Goal: Complete application form: Complete application form

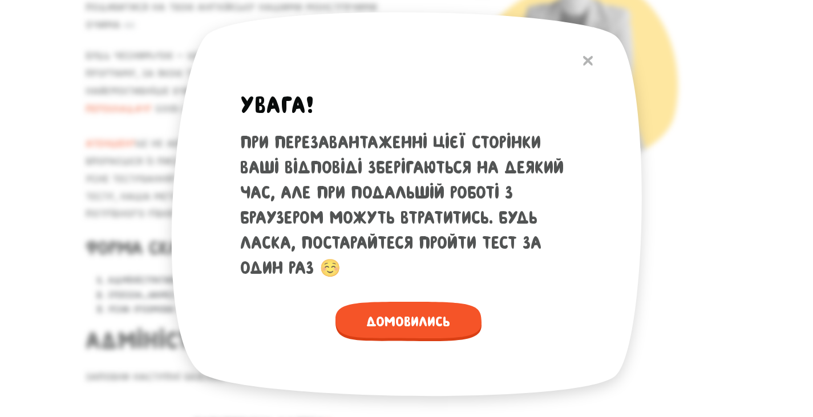
scroll to position [210, 0]
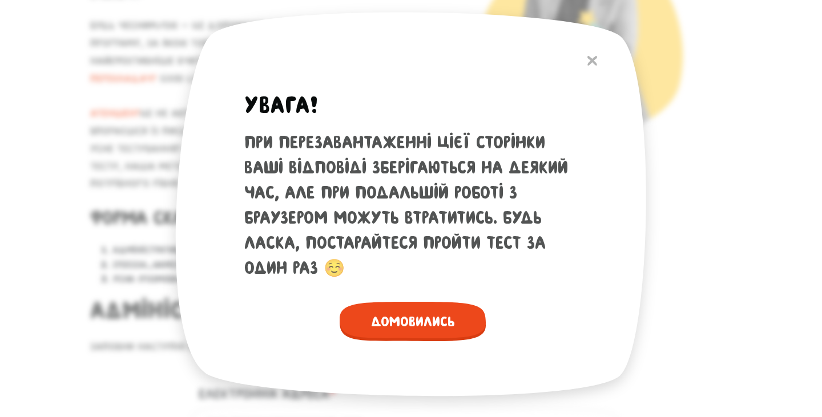
click at [429, 327] on span "Домовились" at bounding box center [413, 321] width 146 height 39
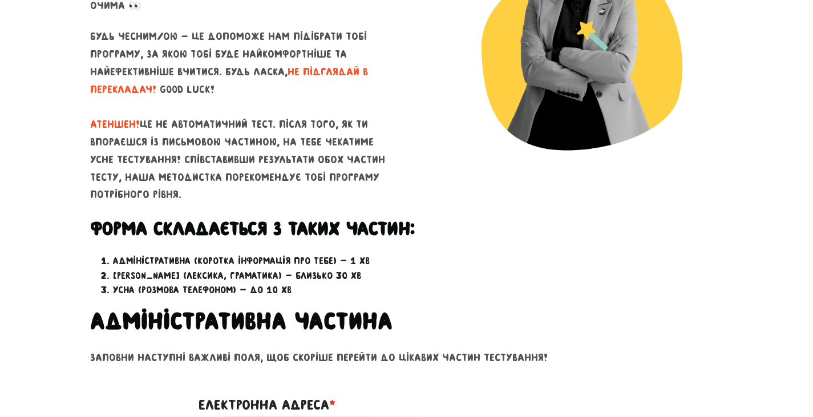
scroll to position [0, 0]
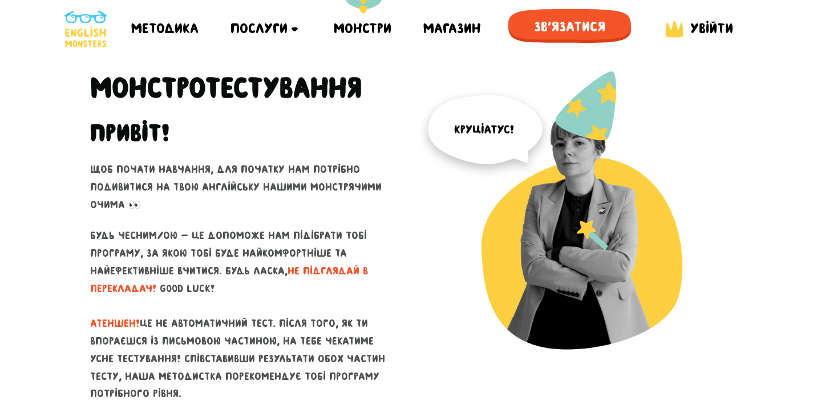
click at [367, 30] on div "Монстри" at bounding box center [363, 28] width 58 height 57
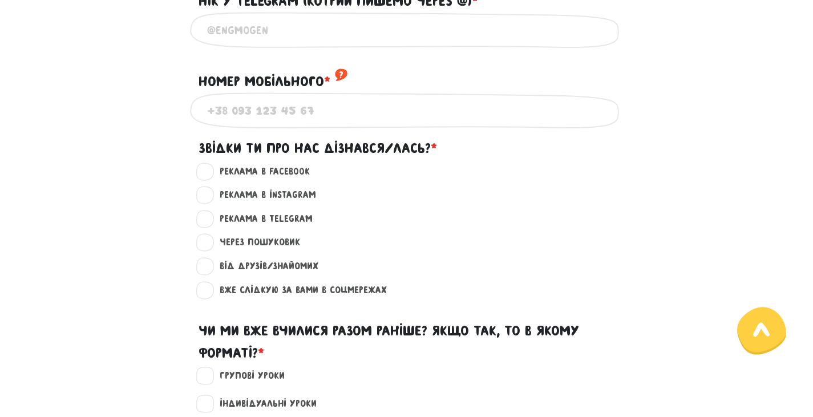
scroll to position [725, 0]
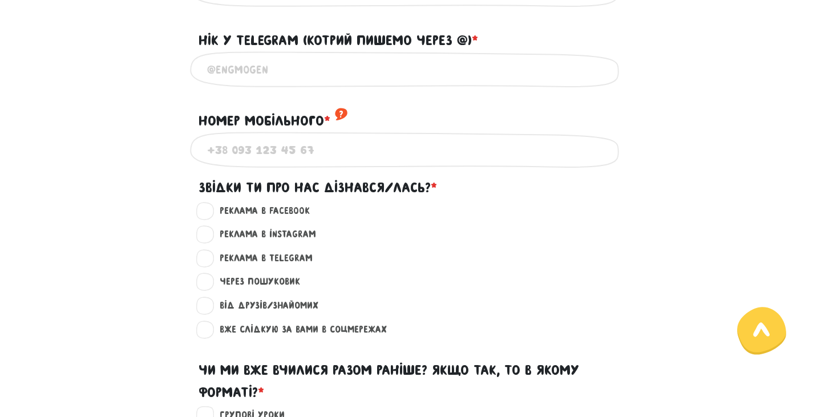
type input "[EMAIL_ADDRESS][DOMAIN_NAME]"
type input "[PHONE_NUMBER]"
type input "Uliana Fasolia"
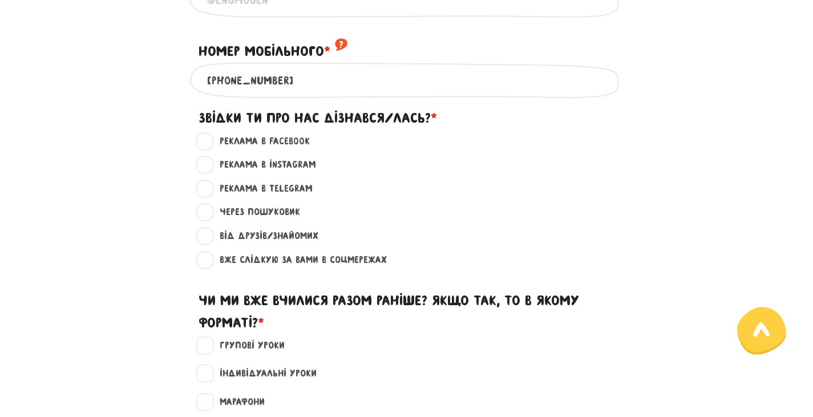
scroll to position [796, 0]
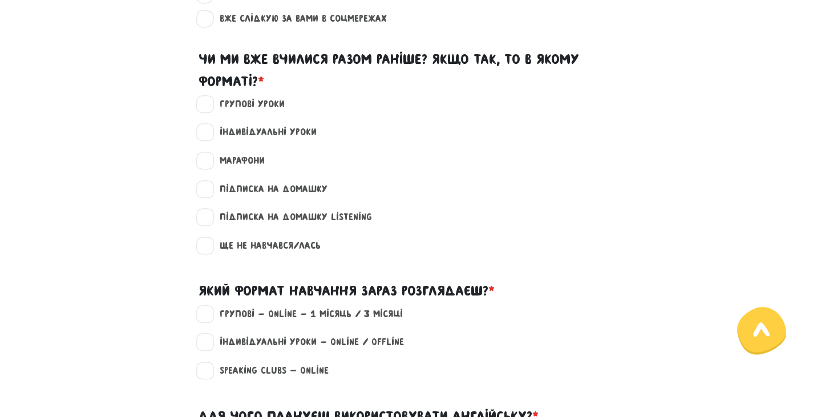
scroll to position [1041, 0]
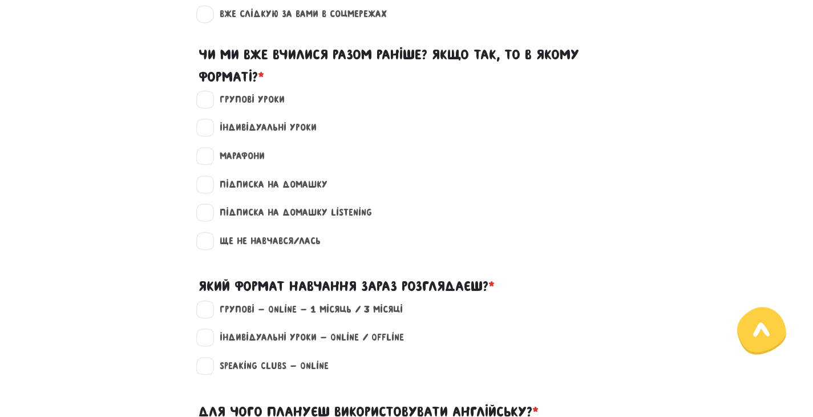
type input "@uliana_fff"
radio input "true"
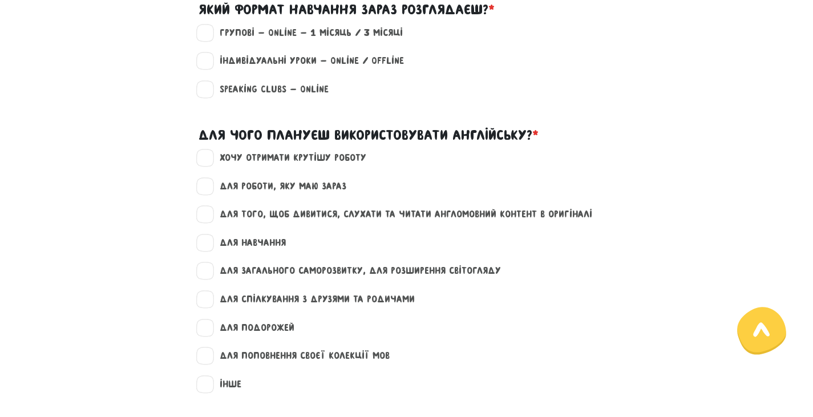
scroll to position [1318, 0]
checkbox input "true"
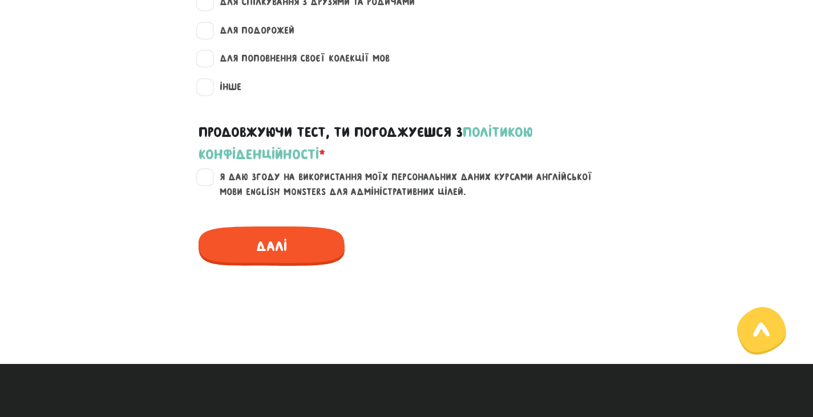
scroll to position [1618, 0]
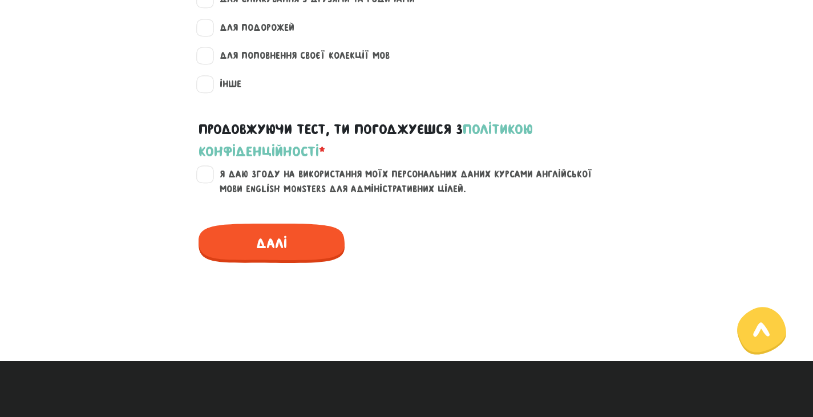
checkbox input "true"
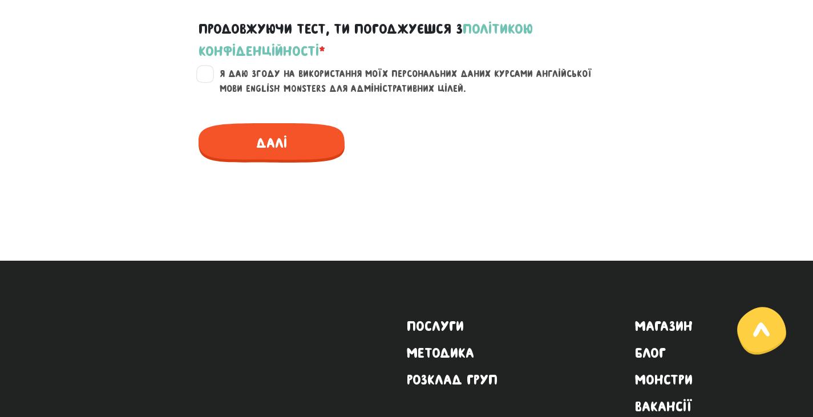
scroll to position [1718, 0]
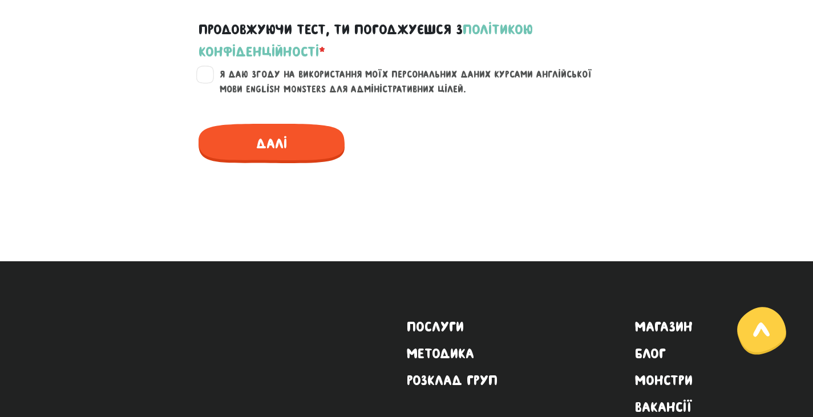
checkbox input "true"
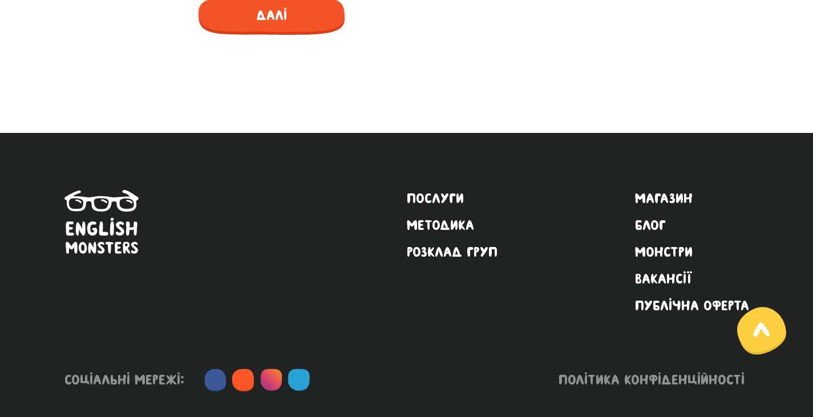
scroll to position [1847, 0]
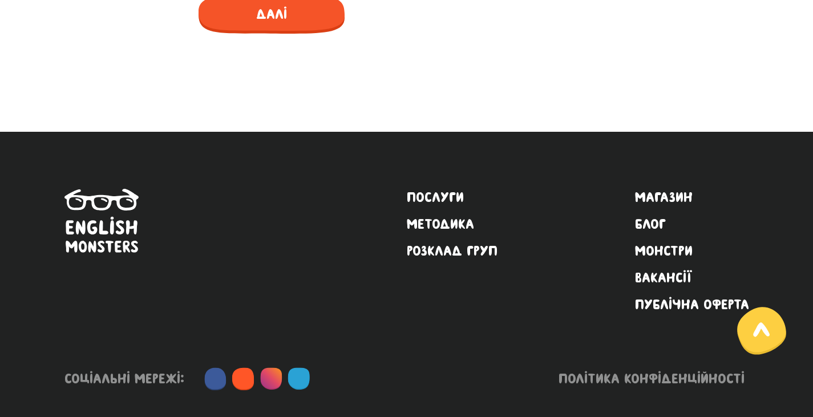
checkbox input "true"
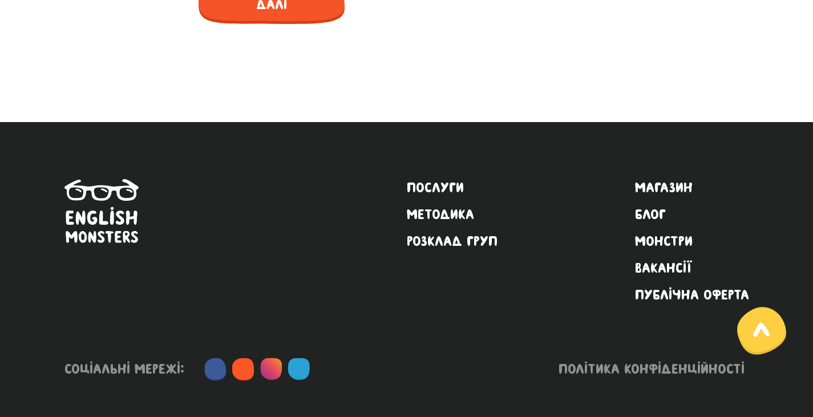
scroll to position [1905, 0]
checkbox input "true"
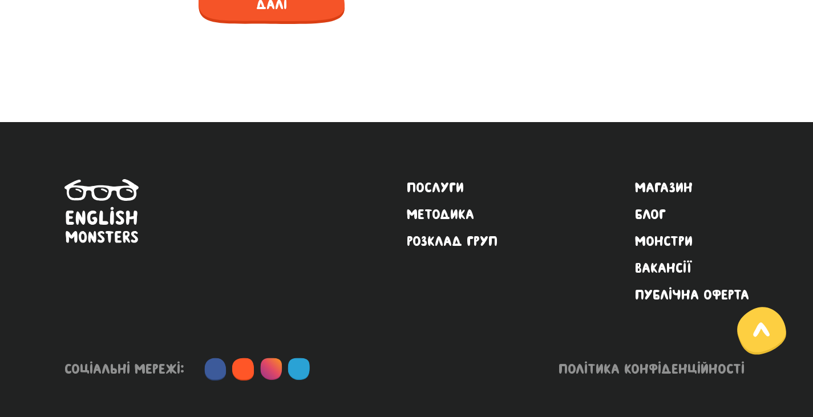
checkbox input "true"
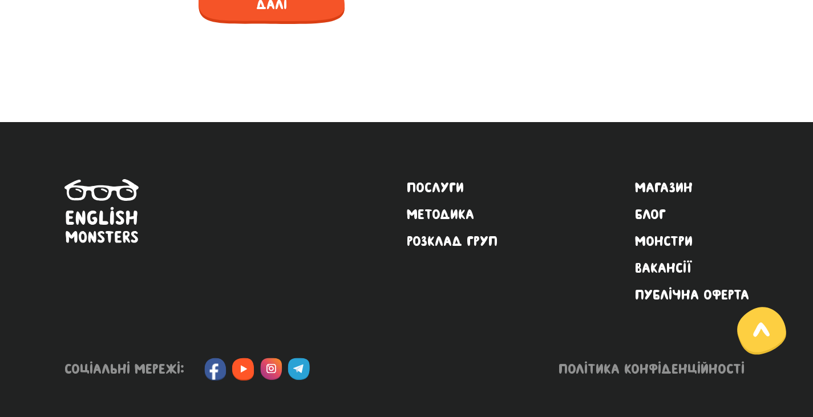
checkbox input "true"
click at [267, 24] on span "Далі" at bounding box center [272, 4] width 146 height 39
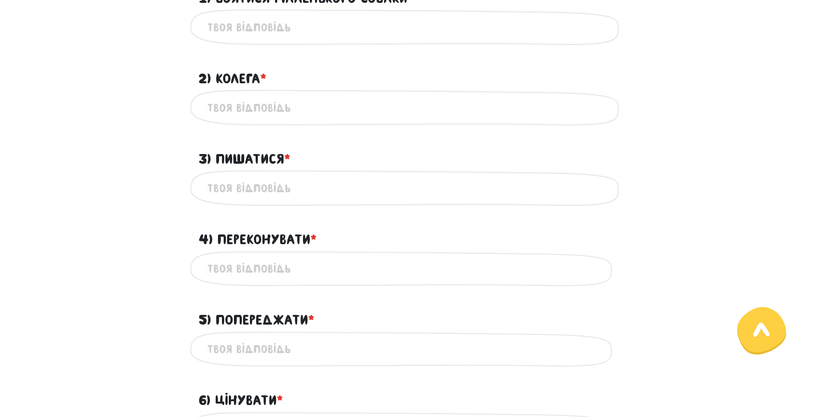
scroll to position [569, 0]
click at [275, 39] on input "1) Боятися маленького собаки * ?" at bounding box center [407, 27] width 400 height 26
click at [268, 120] on input "2) Колега * ?" at bounding box center [407, 107] width 400 height 26
type input "collegue"
click at [238, 200] on input "3) Пишатися * ?" at bounding box center [407, 188] width 400 height 26
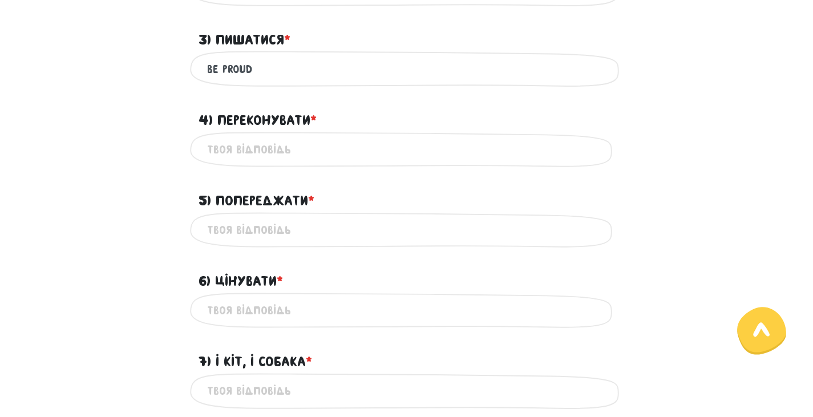
scroll to position [706, 0]
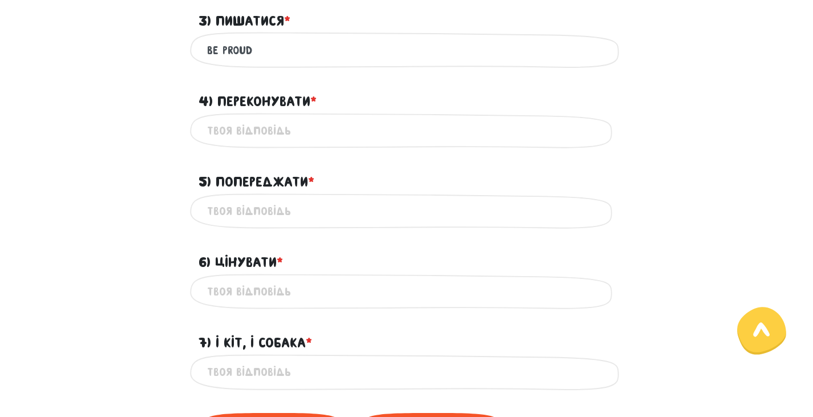
type input "be proud"
click at [242, 144] on input "4) Переконувати * ?" at bounding box center [407, 131] width 400 height 26
type input "convince"
click at [243, 224] on input "5) Попереджати * ?" at bounding box center [407, 212] width 400 height 26
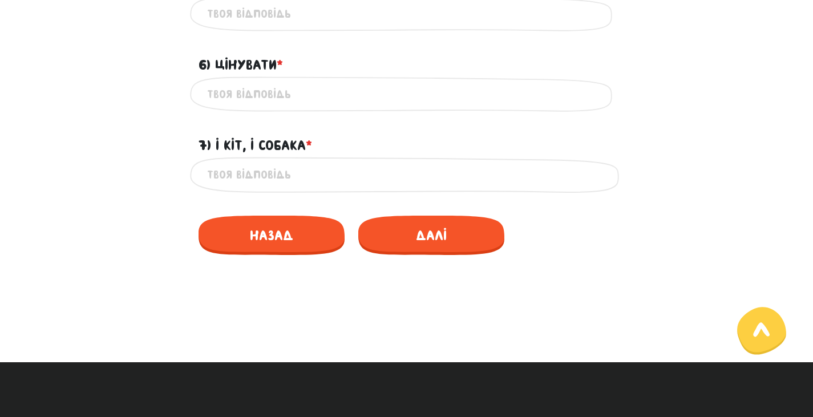
scroll to position [905, 0]
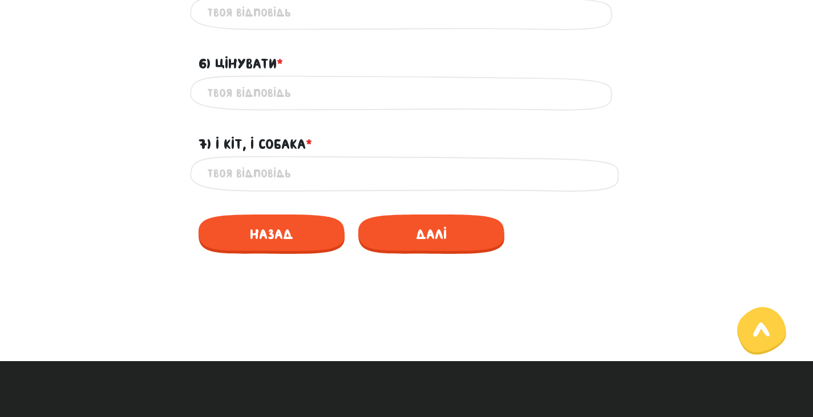
click at [253, 106] on input "6) Цінувати * ?" at bounding box center [407, 93] width 400 height 26
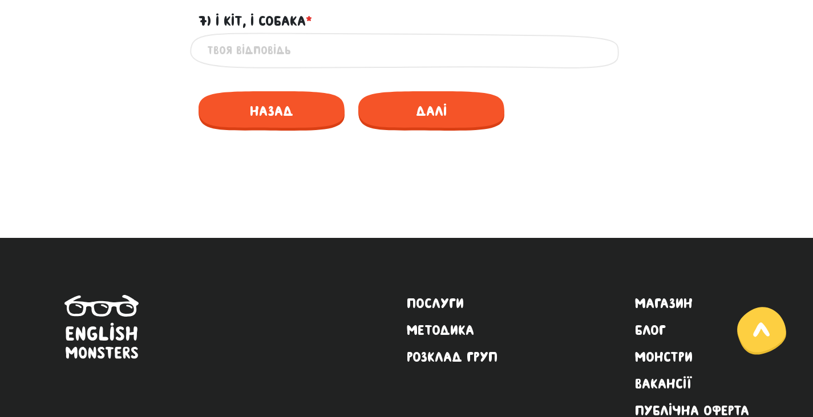
scroll to position [1030, 0]
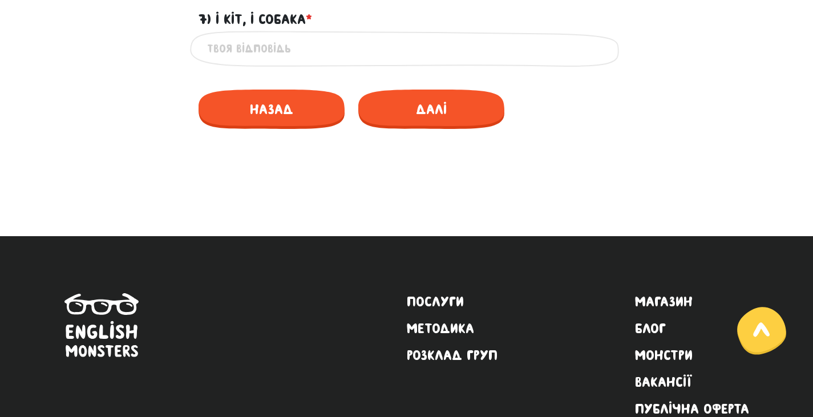
click at [243, 62] on input "7) І кіт, і собака * ?" at bounding box center [407, 49] width 400 height 26
type input "also cat and dog"
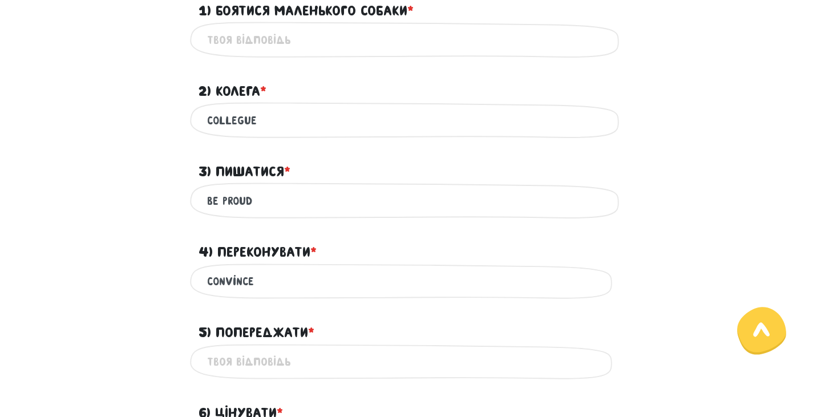
scroll to position [558, 0]
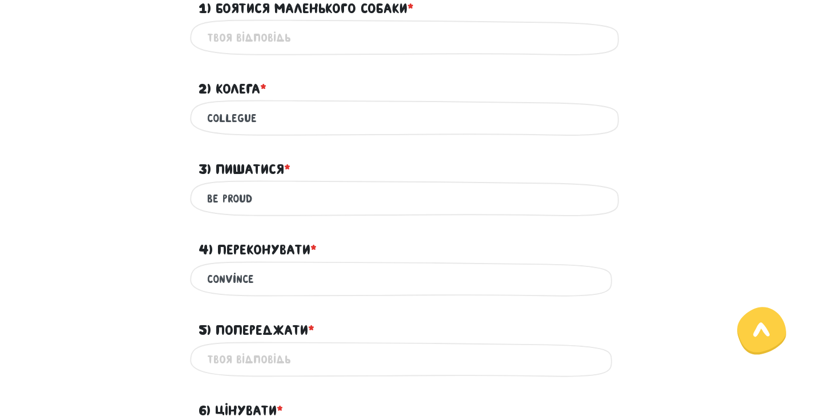
click at [233, 50] on input "1) Боятися маленького собаки * ?" at bounding box center [407, 38] width 400 height 26
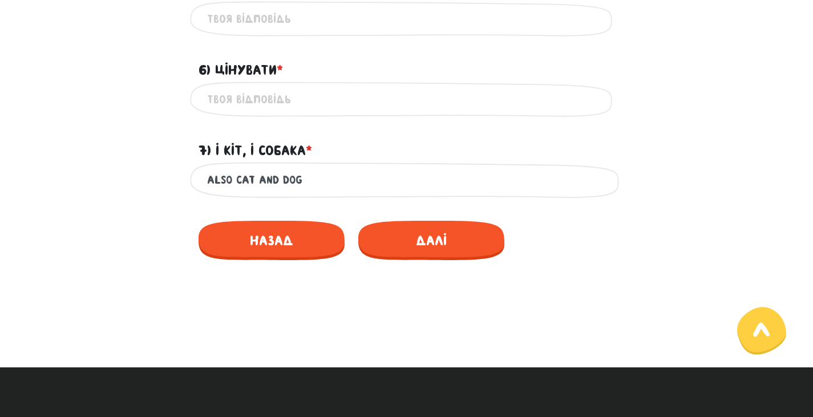
scroll to position [901, 0]
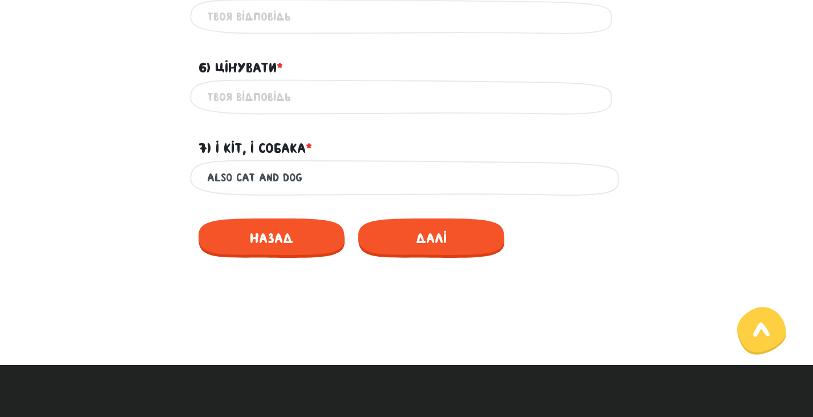
type input "be afraid on small dog"
click at [236, 30] on input "5) Попереджати * ?" at bounding box center [407, 17] width 400 height 26
type input "warn"
click at [255, 110] on input "6) Цінувати * ?" at bounding box center [407, 97] width 400 height 26
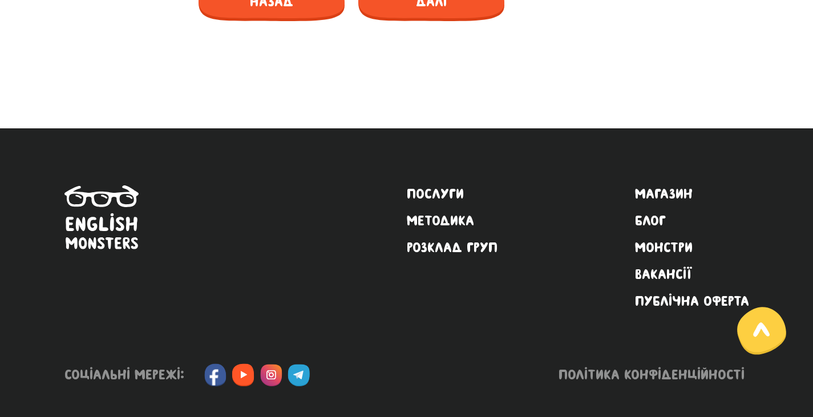
scroll to position [1139, 0]
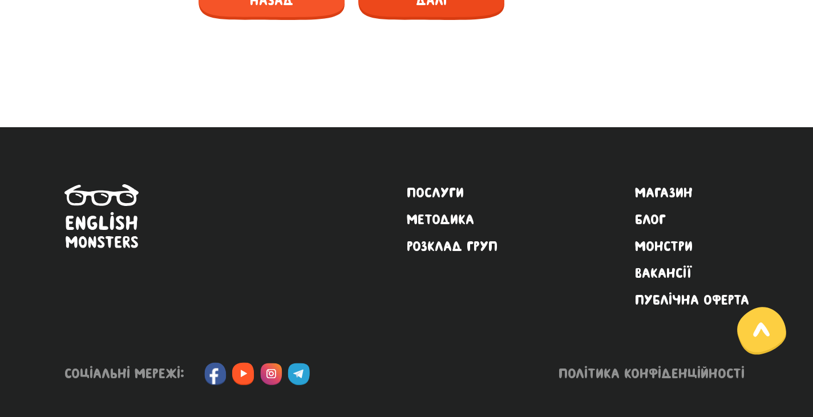
type input "appreciate"
click at [412, 20] on span "Далі" at bounding box center [431, 0] width 146 height 39
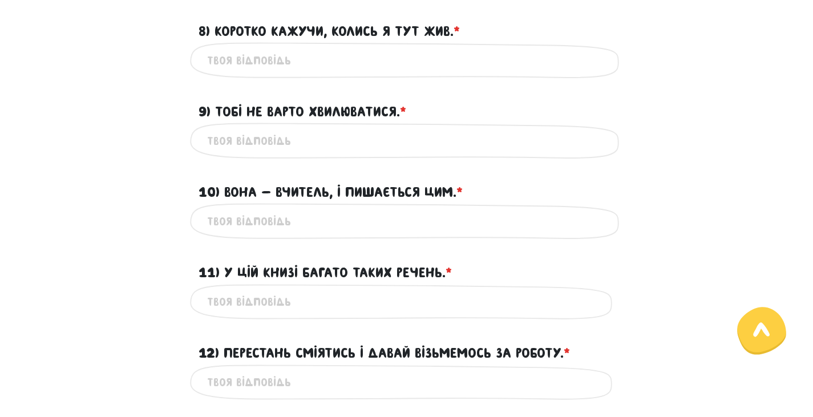
scroll to position [539, 0]
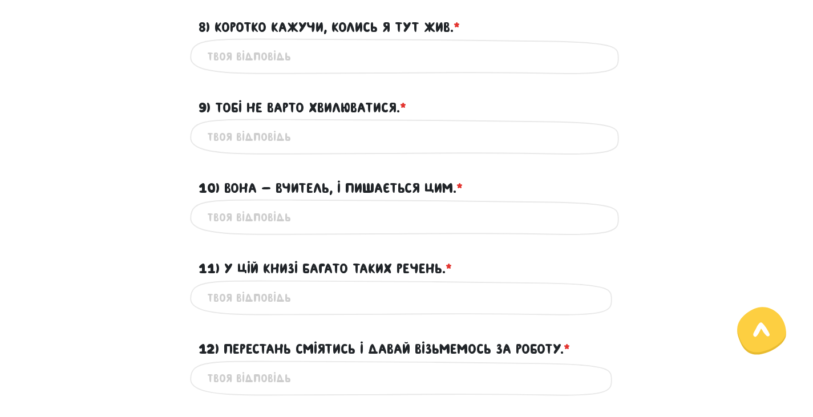
click at [374, 69] on input "8) Коротко кажучи, колись я тут жив. * ?" at bounding box center [407, 56] width 400 height 26
type input "So i used to live here"
click at [334, 150] on input "9) Тобі не варто хвилюватися. * ?" at bounding box center [407, 137] width 400 height 26
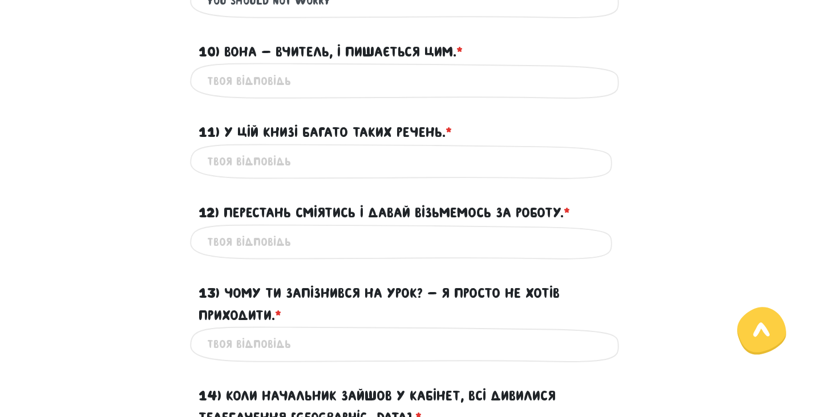
scroll to position [676, 0]
type input "You should not worry"
click at [308, 93] on input "10) Вона - вчитель, і пишається цим. * ?" at bounding box center [407, 80] width 400 height 26
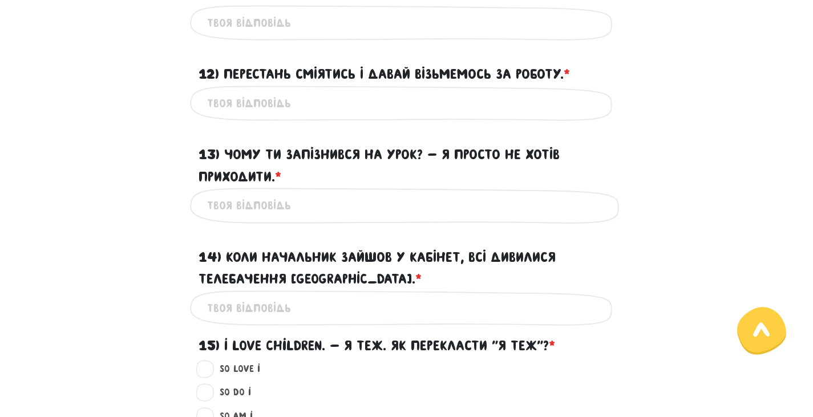
scroll to position [815, 0]
type input "She's a teacher and proud of it"
click at [285, 35] on input "11) У цій книзі багато таких речень. * ?" at bounding box center [407, 23] width 400 height 26
type input "There are lot of these sentences in this book"
click at [246, 116] on input "12) Перестань сміятись і давай візьмемось за роботу. * ?" at bounding box center [407, 103] width 400 height 26
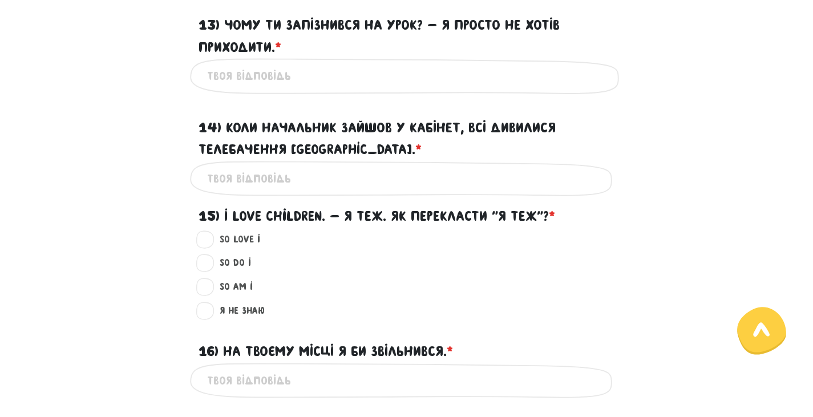
scroll to position [946, 0]
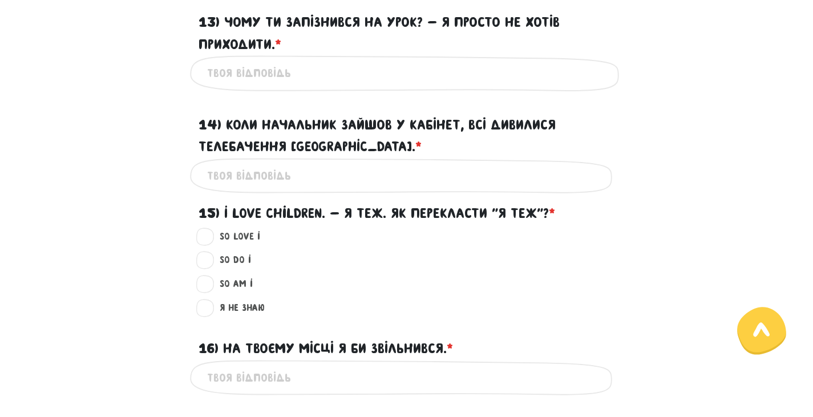
type input "Stop laughing and let's get to work"
click at [277, 86] on input "13) Чому ти запізнився на урок? - Я просто не хотів приходити. * ?" at bounding box center [407, 74] width 400 height 26
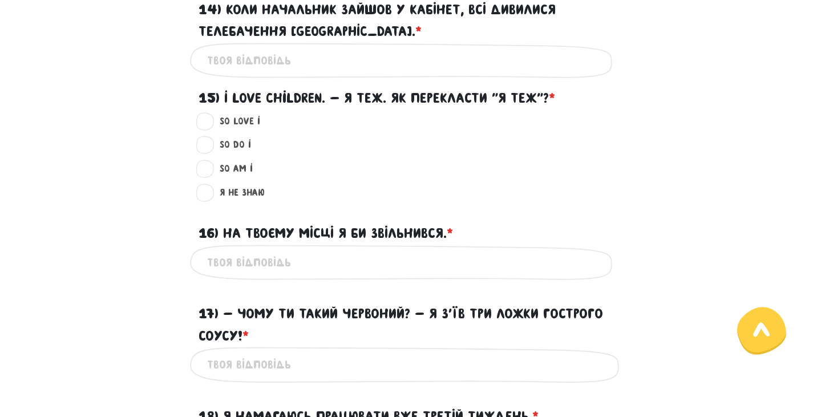
scroll to position [0, 46]
type input "Why were you late for the lesson? - I just didn't want to come"
click at [334, 74] on input "14) Коли начальник зайшов у кабінет, всі дивилися Телебачення [GEOGRAPHIC_DATA]…" at bounding box center [407, 61] width 400 height 26
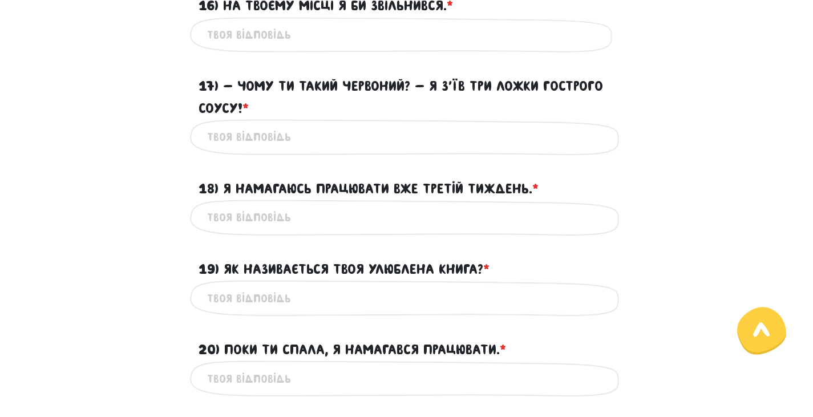
scroll to position [1290, 0]
radio input "true"
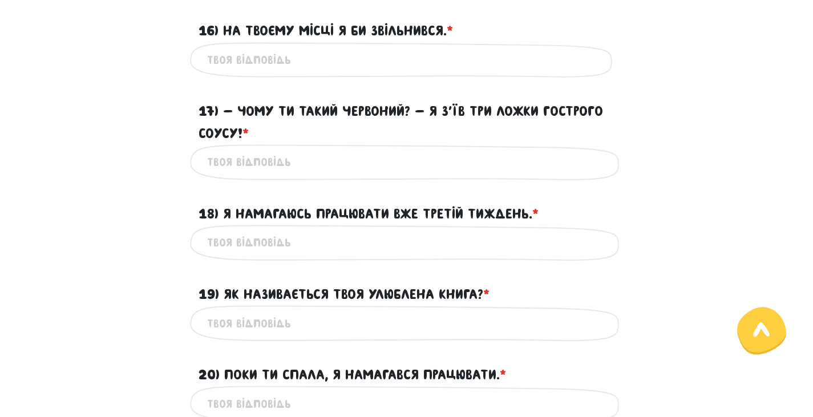
scroll to position [1258, 0]
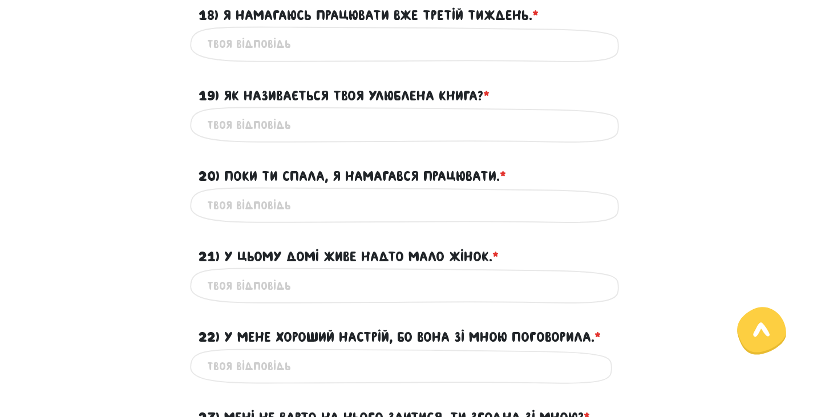
scroll to position [1464, 0]
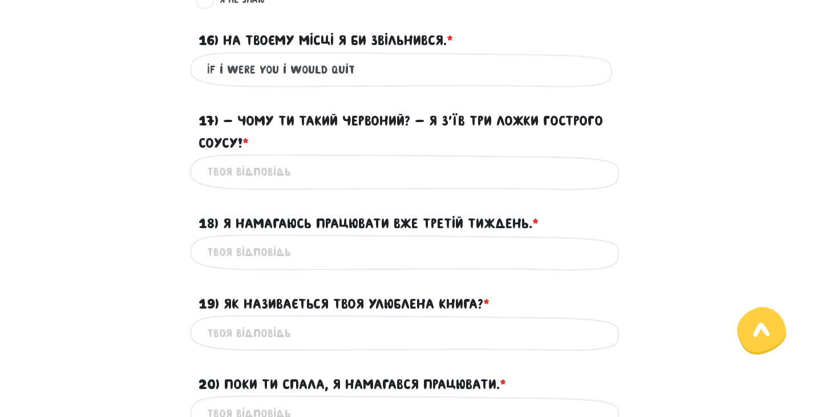
scroll to position [1251, 0]
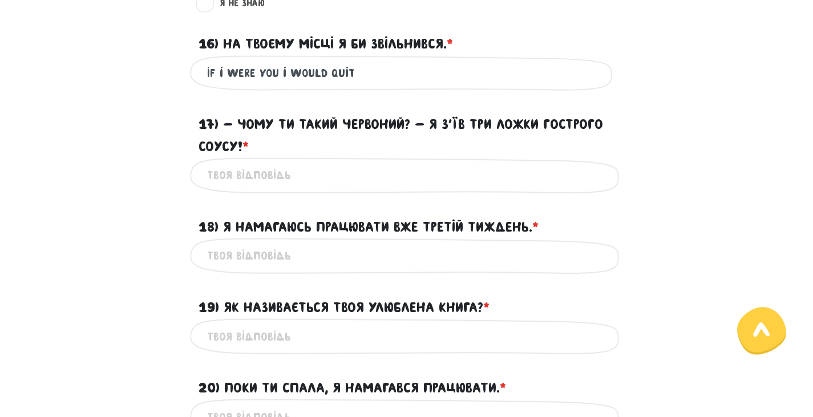
type input "If i were you i would quit"
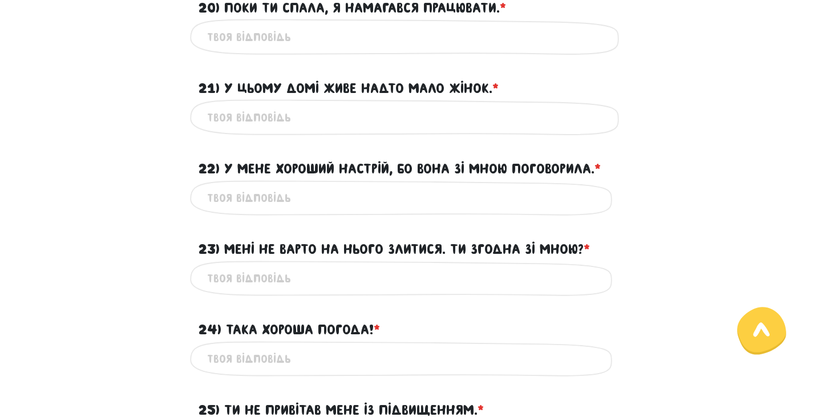
scroll to position [1635, 0]
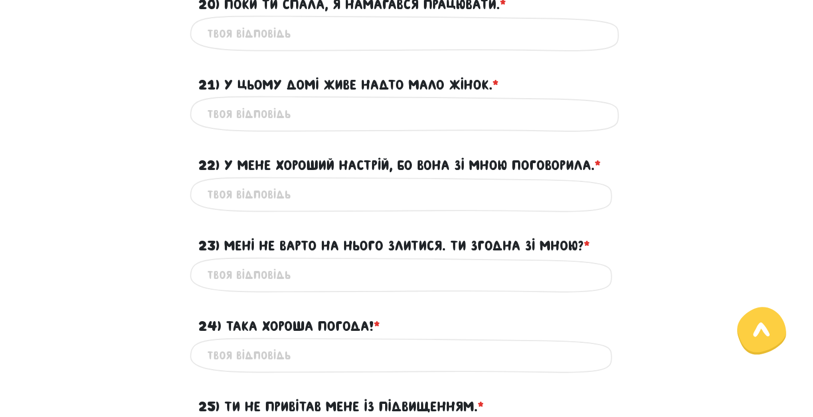
type input "When the boss came into the office everyone was watching "Toronto TV""
drag, startPoint x: 578, startPoint y: 165, endPoint x: 535, endPoint y: 158, distance: 44.0
type input "Why are you so red? I ate three spoons of spicy dip"
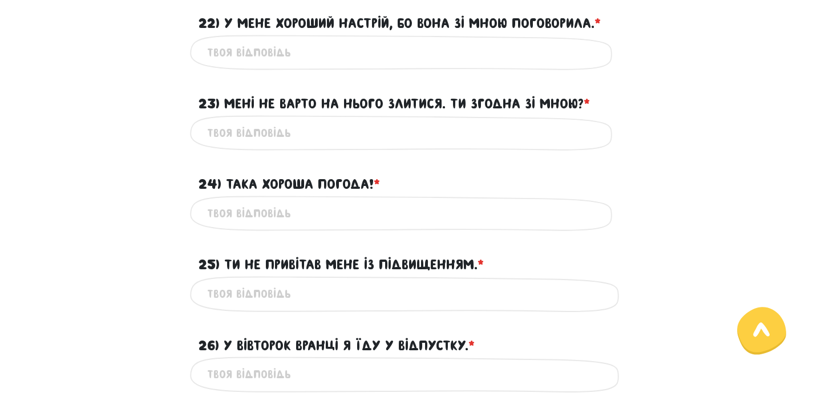
scroll to position [1778, 0]
type input "I'm trying to work third week already"
type input "What is your favourite book?"
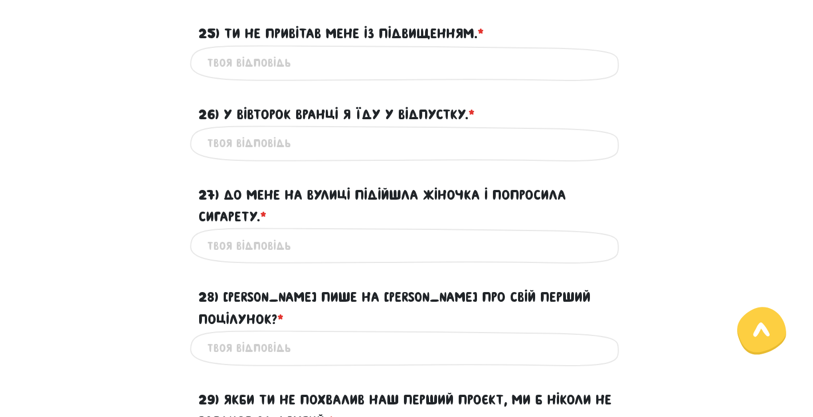
scroll to position [2009, 0]
type input "I was trying to work while you was speeping"
type input "T"
type input "There are too few women live in this house"
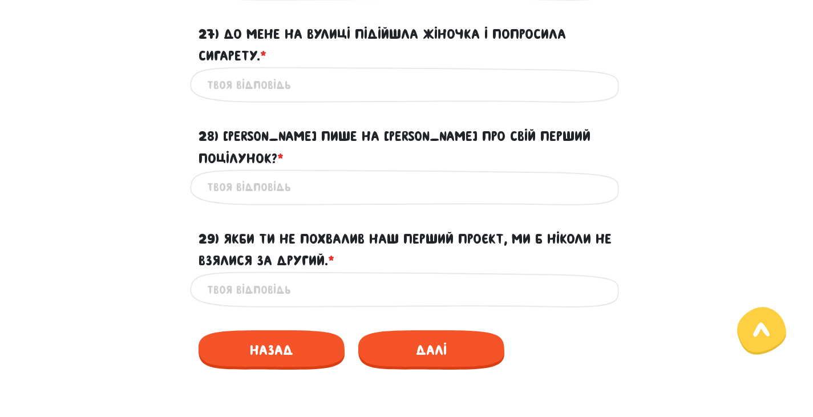
scroll to position [2171, 0]
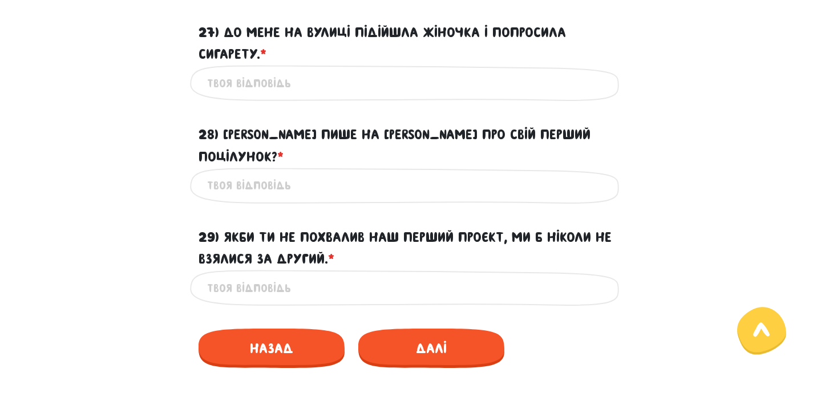
type input "I have a good mood because she talker with me"
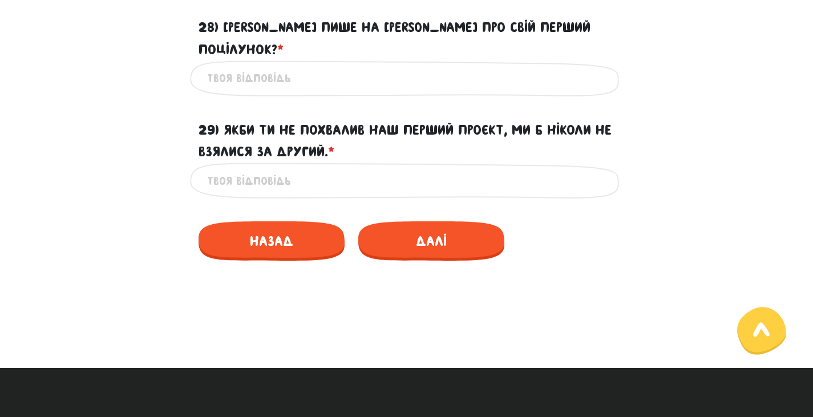
scroll to position [2279, 0]
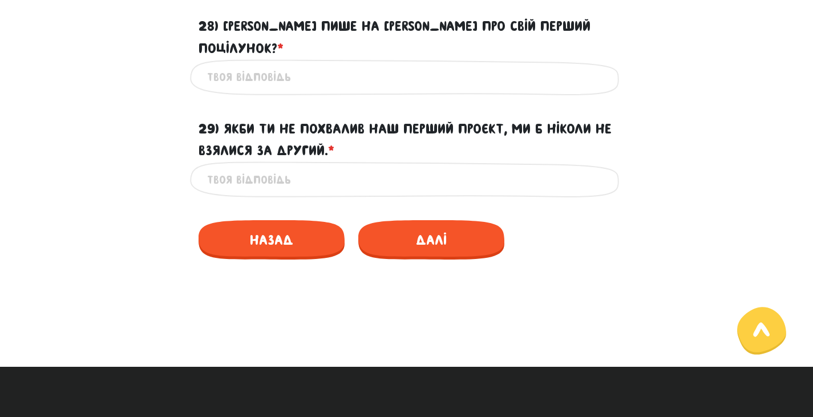
type input "I shouldn't be mad on him. Are you agree?"
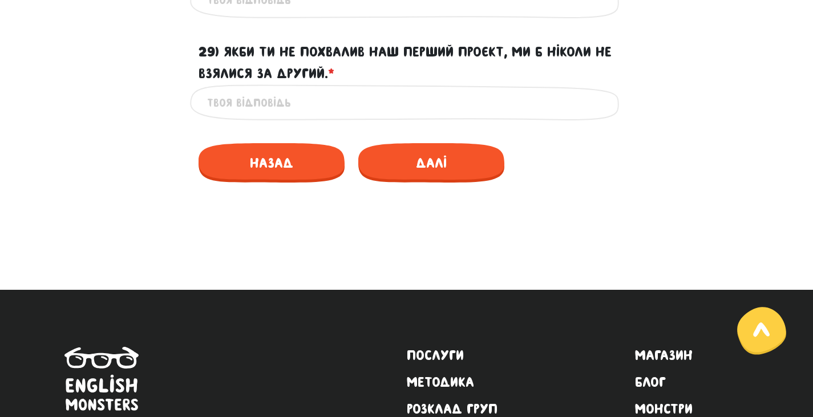
scroll to position [2358, 0]
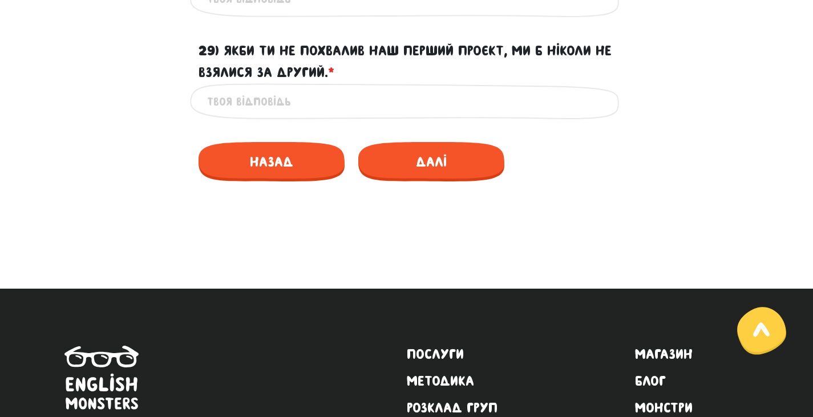
type input "Such a nice weather!"
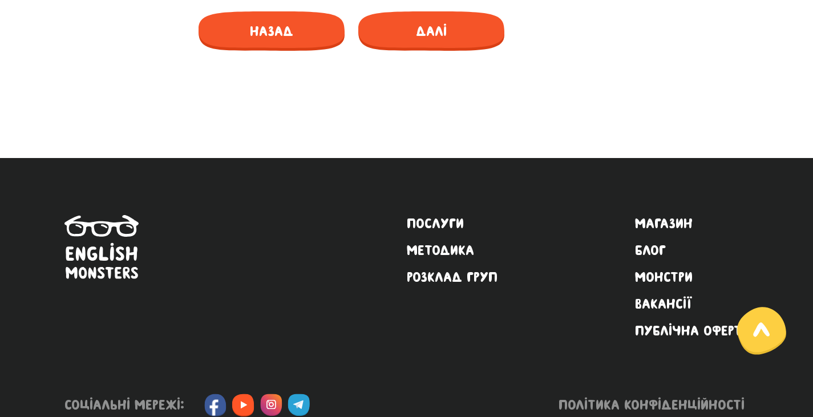
scroll to position [2488, 0]
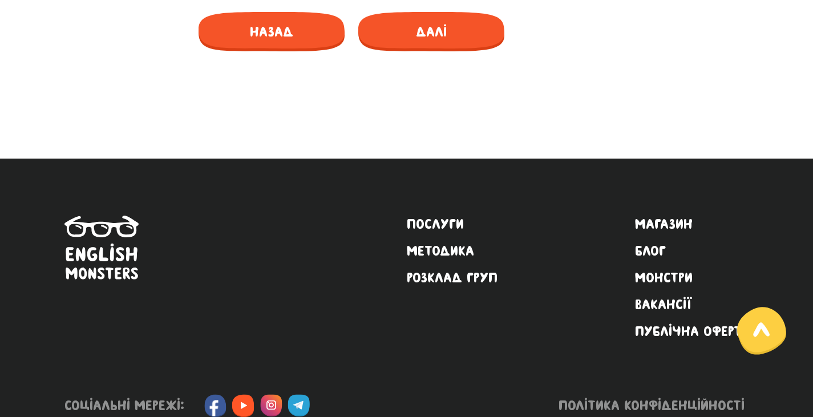
type input "You didn't greet me with rise"
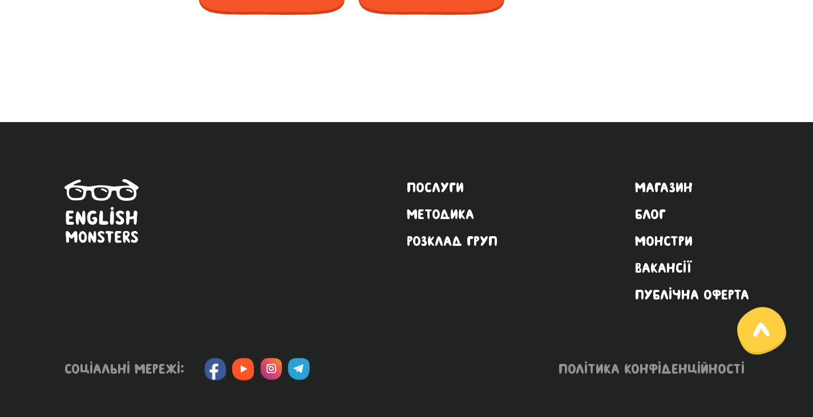
scroll to position [2706, 0]
type input "I am going to vacation on [GEOGRAPHIC_DATA]"
type input "The women came to me outside and asked for the cigarette"
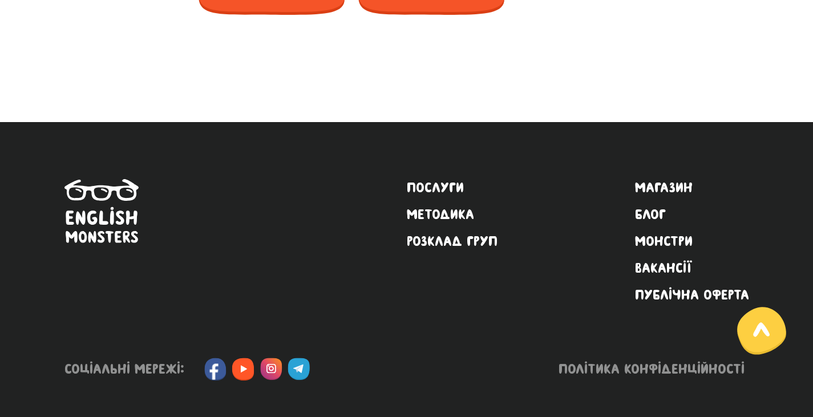
scroll to position [0, 0]
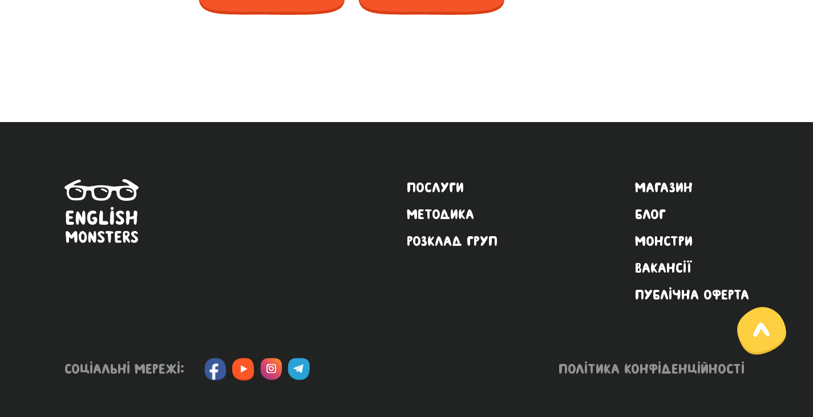
type input "Who posts on Facebook about his first kiss?"
type input "If you hadn't ...(ed) our first project we wouldn't have started another one"
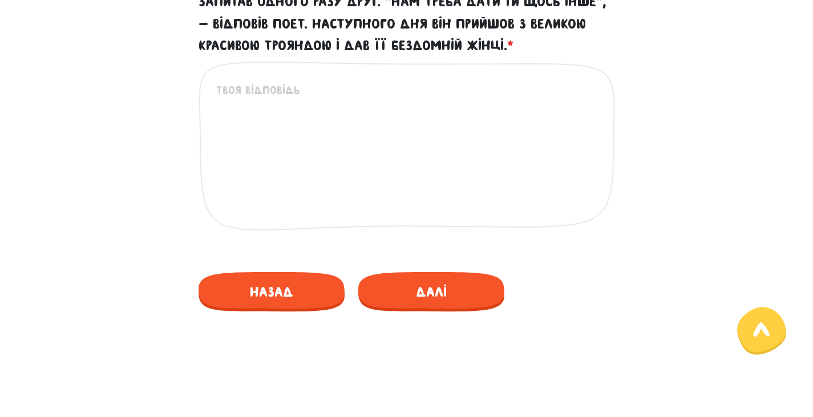
scroll to position [668, 0]
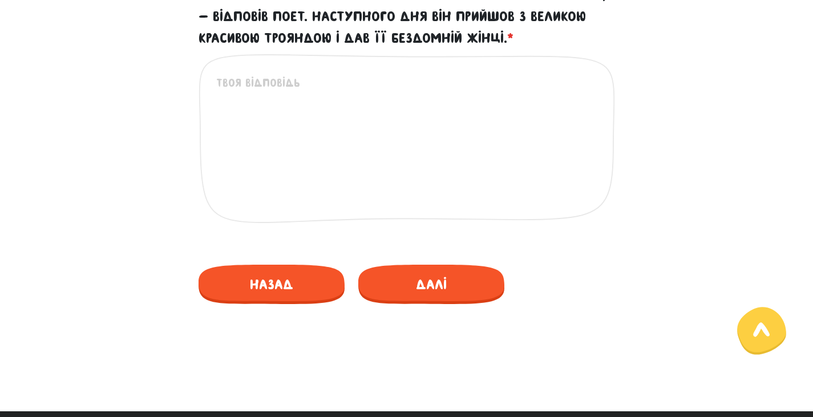
click at [329, 215] on textarea "30) Якийсь час Рільке жив у [GEOGRAPHIC_DATA]. Він часто гуляв з другом і бачив…" at bounding box center [407, 144] width 382 height 140
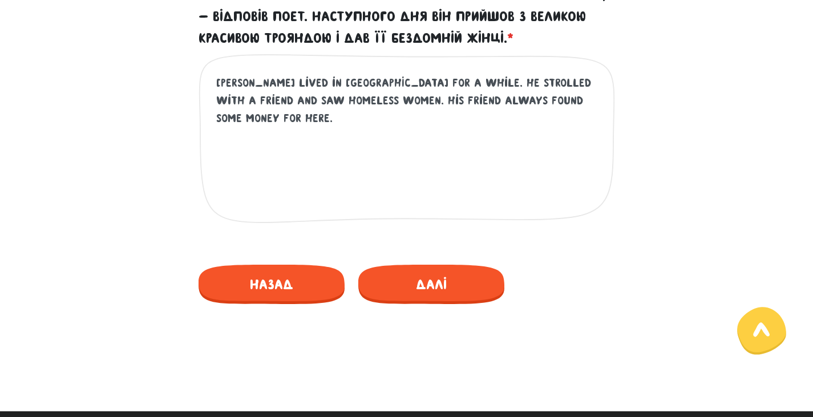
click at [252, 215] on textarea "[PERSON_NAME] lived in [GEOGRAPHIC_DATA] for a while. He strolled with a friend…" at bounding box center [407, 144] width 382 height 140
click at [423, 215] on textarea "[PERSON_NAME] lived in [GEOGRAPHIC_DATA] for a while. He strolled with a friend…" at bounding box center [407, 144] width 382 height 140
drag, startPoint x: 514, startPoint y: 323, endPoint x: 575, endPoint y: 324, distance: 61.1
click at [575, 215] on textarea "[PERSON_NAME] lived in [GEOGRAPHIC_DATA] for a while. He strolled with a friend…" at bounding box center [407, 144] width 382 height 140
click at [366, 215] on textarea "[PERSON_NAME] lived in [GEOGRAPHIC_DATA] for a while. He strolled with a friend…" at bounding box center [407, 144] width 382 height 140
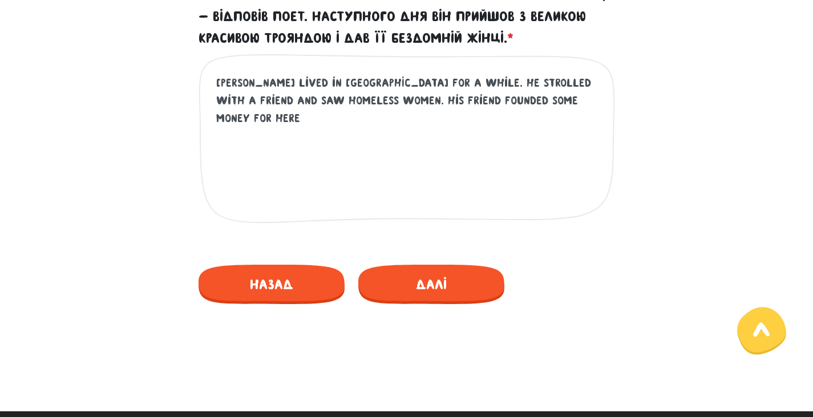
click at [350, 215] on textarea "[PERSON_NAME] lived in [GEOGRAPHIC_DATA] for a while. He strolled with a friend…" at bounding box center [407, 144] width 382 height 140
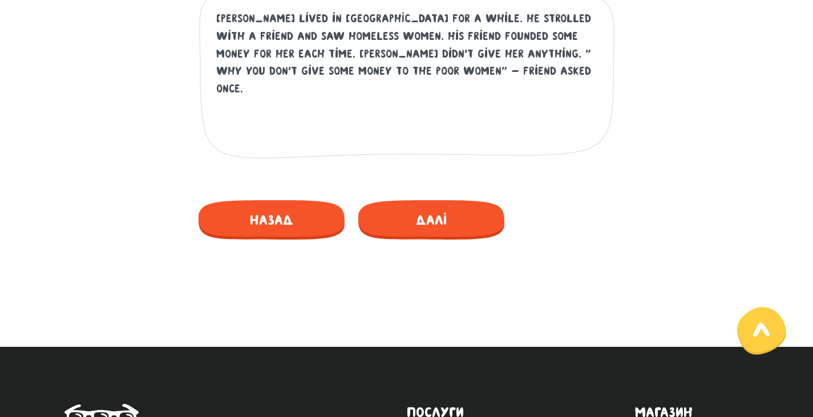
scroll to position [734, 0]
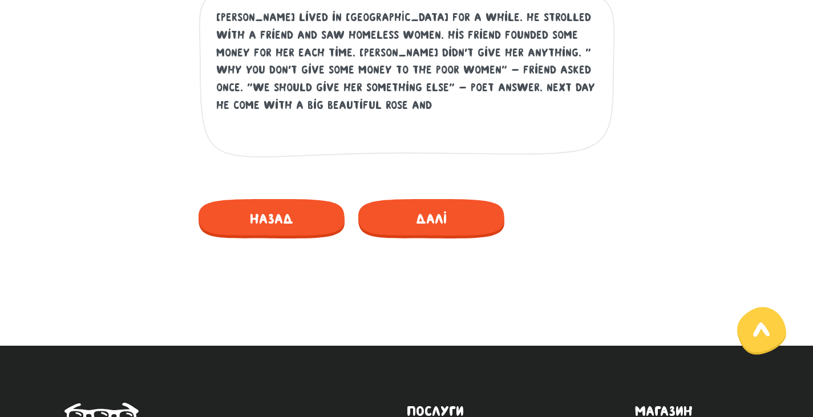
click at [551, 149] on textarea "[PERSON_NAME] lived in [GEOGRAPHIC_DATA] for a while. He strolled with a friend…" at bounding box center [407, 79] width 382 height 140
click at [404, 149] on textarea "[PERSON_NAME] lived in [GEOGRAPHIC_DATA] for a while. He strolled with a friend…" at bounding box center [407, 79] width 382 height 140
click at [558, 149] on textarea "[PERSON_NAME] lived in [GEOGRAPHIC_DATA] for a while. He strolled with a friend…" at bounding box center [407, 79] width 382 height 140
click at [720, 186] on div "30) Якийсь час Рільке жив у [GEOGRAPHIC_DATA]. Він часто гуляв з другом і бачив…" at bounding box center [407, 7] width 651 height 355
click at [522, 149] on textarea "[PERSON_NAME] lived in [GEOGRAPHIC_DATA] for a while. He strolled with a friend…" at bounding box center [407, 79] width 382 height 140
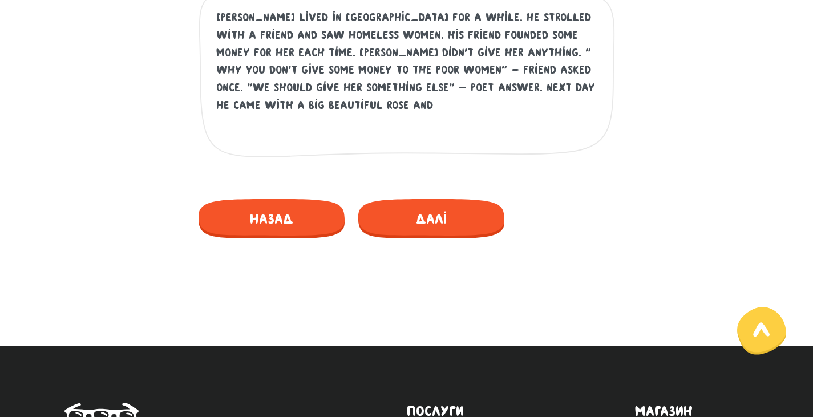
click at [389, 149] on textarea "[PERSON_NAME] lived in [GEOGRAPHIC_DATA] for a while. He strolled with a friend…" at bounding box center [407, 79] width 382 height 140
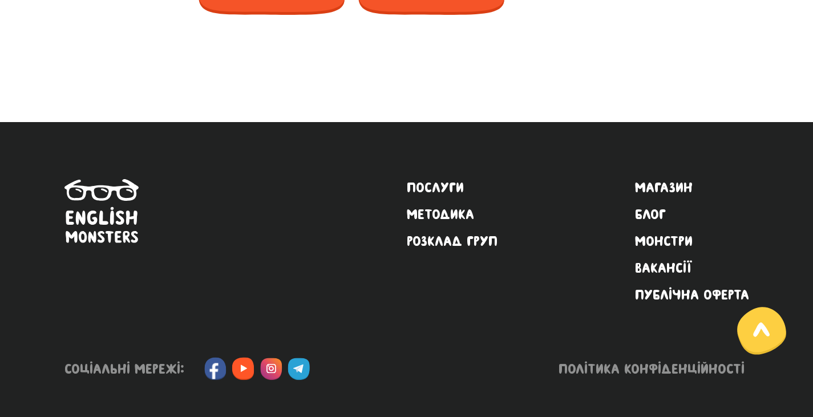
scroll to position [985, 0]
type textarea "[PERSON_NAME] lived in [GEOGRAPHIC_DATA] for a while. He strolled with a friend…"
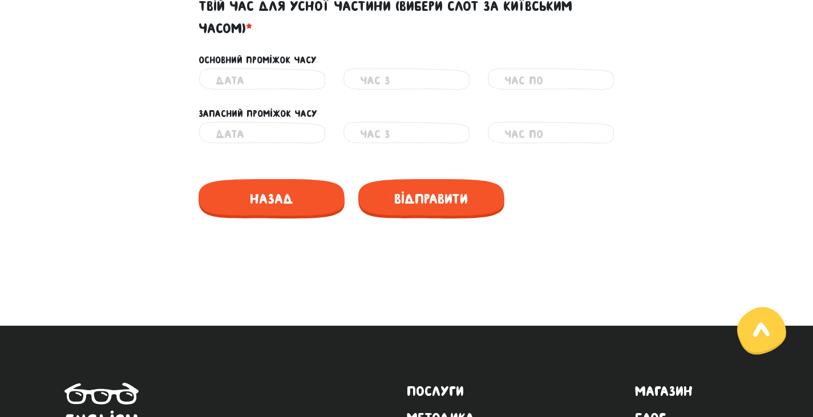
scroll to position [642, 0]
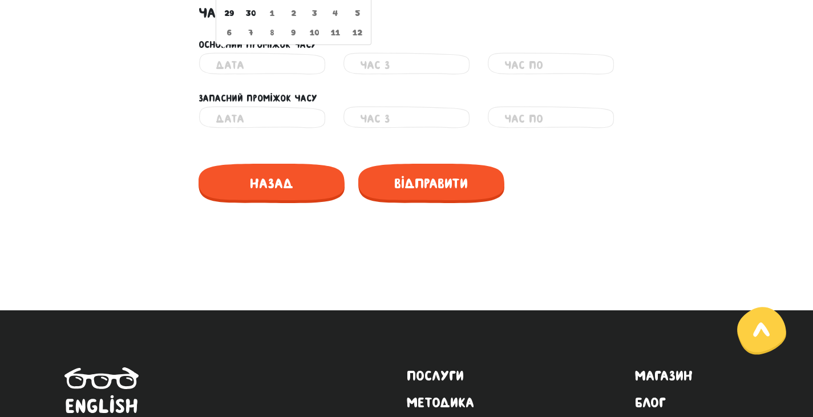
click at [265, 78] on input "text" at bounding box center [262, 66] width 93 height 26
click at [303, 78] on input "text" at bounding box center [262, 66] width 93 height 26
click at [277, 78] on input "text" at bounding box center [262, 66] width 93 height 26
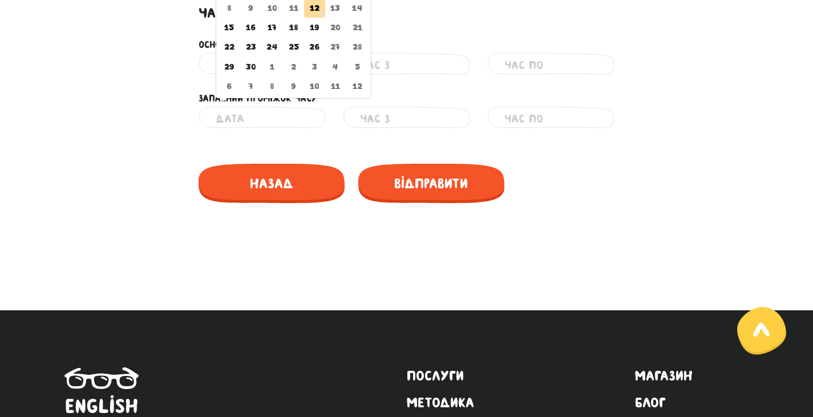
click at [276, 132] on input "text" at bounding box center [262, 119] width 93 height 26
click at [235, 37] on td "15" at bounding box center [230, 27] width 22 height 19
type input "[DATE]"
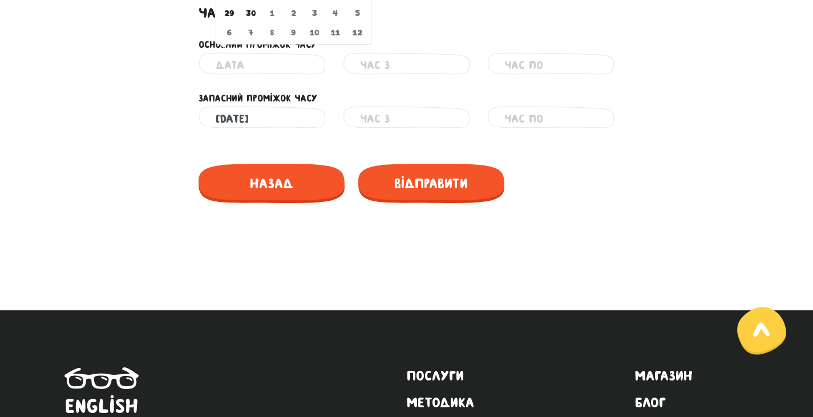
click at [235, 78] on input "text" at bounding box center [262, 66] width 93 height 26
click at [273, 78] on input "text" at bounding box center [262, 66] width 93 height 26
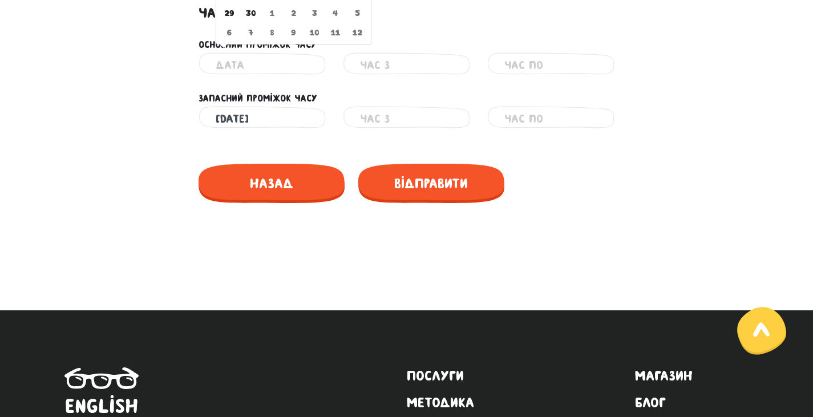
type input "[DATE]"
click at [362, 78] on input "text" at bounding box center [406, 66] width 93 height 26
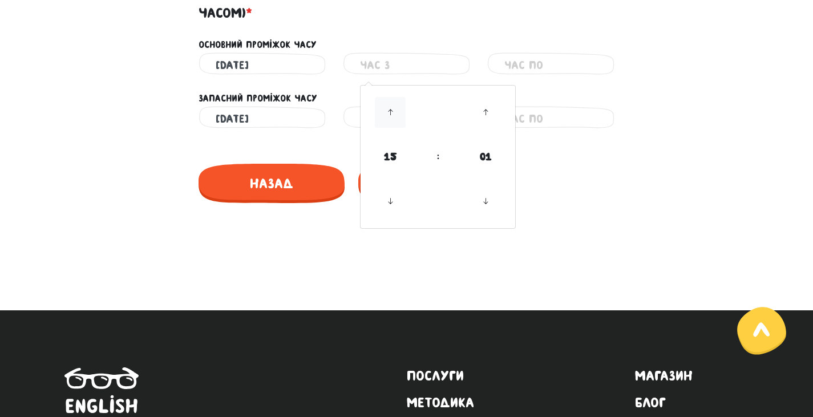
click at [402, 128] on icon at bounding box center [390, 112] width 31 height 31
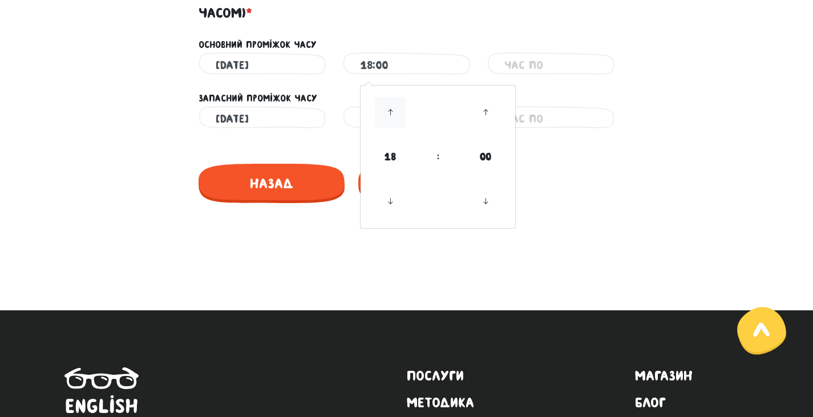
click at [402, 128] on icon at bounding box center [390, 112] width 31 height 31
click at [396, 217] on icon at bounding box center [390, 201] width 31 height 31
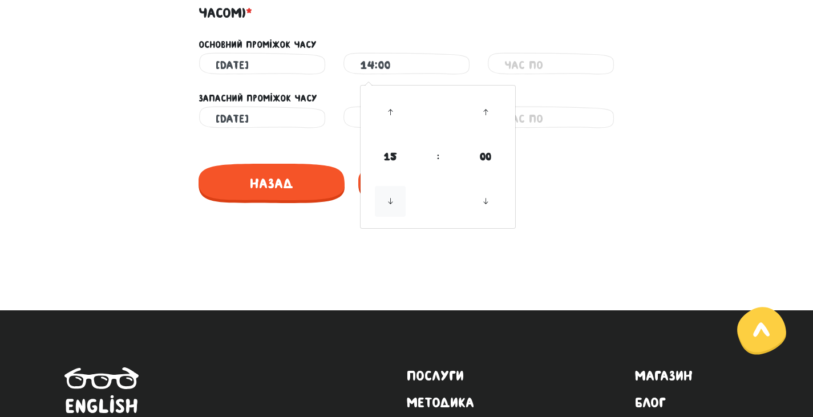
click at [396, 217] on icon at bounding box center [390, 201] width 31 height 31
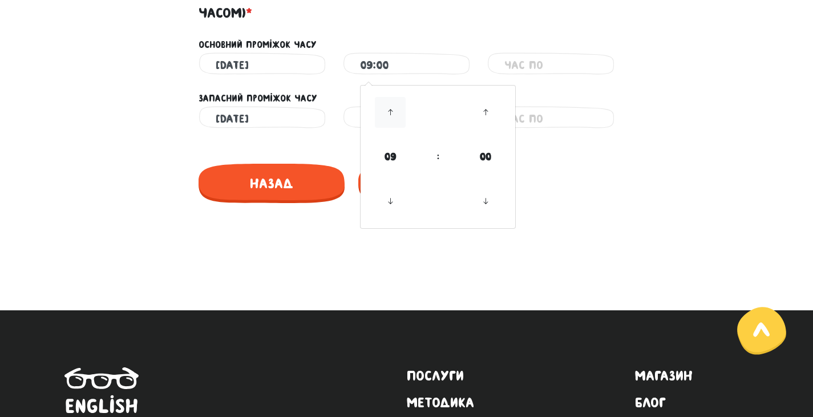
click at [400, 128] on icon at bounding box center [390, 112] width 31 height 31
click at [406, 217] on icon at bounding box center [390, 201] width 31 height 31
type input "11:00"
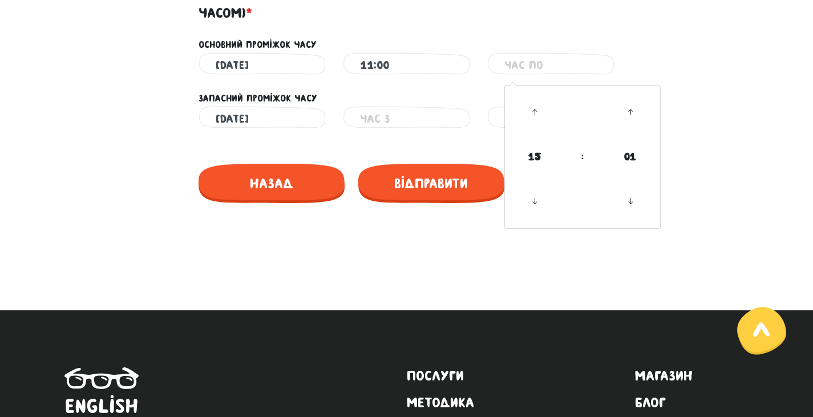
click at [528, 78] on input "text" at bounding box center [551, 66] width 93 height 26
click at [545, 217] on icon at bounding box center [534, 201] width 31 height 31
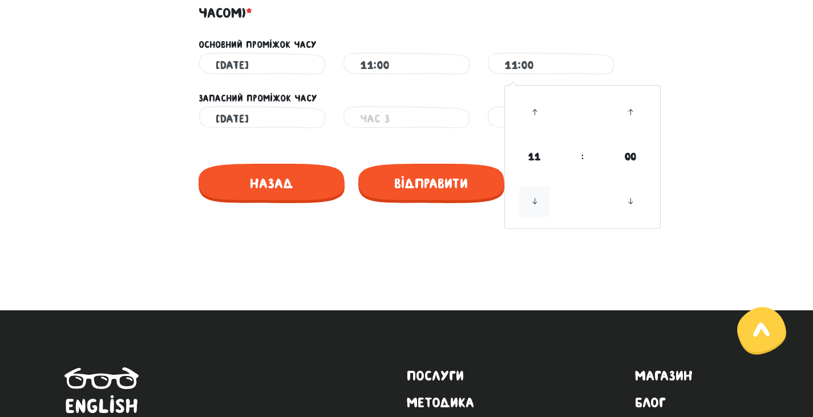
click at [545, 217] on icon at bounding box center [534, 201] width 31 height 31
click at [545, 128] on icon at bounding box center [534, 112] width 31 height 31
type input "12:00"
click at [429, 132] on input "text" at bounding box center [406, 119] width 93 height 26
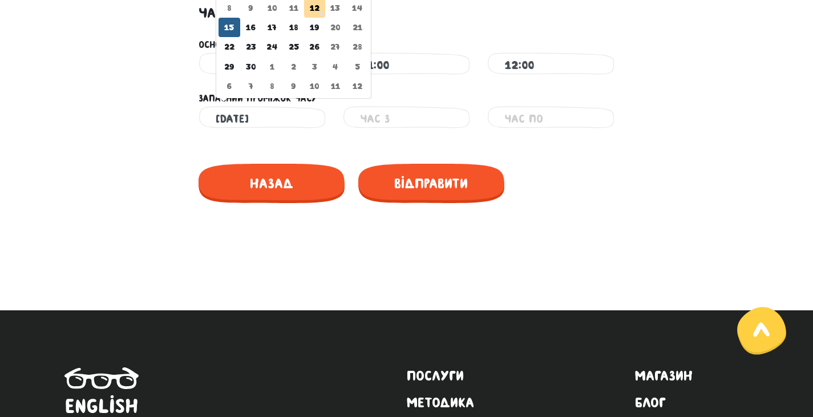
click at [280, 132] on input "[DATE]" at bounding box center [262, 119] width 93 height 26
click at [254, 37] on td "16" at bounding box center [250, 27] width 21 height 19
type input "[DATE]"
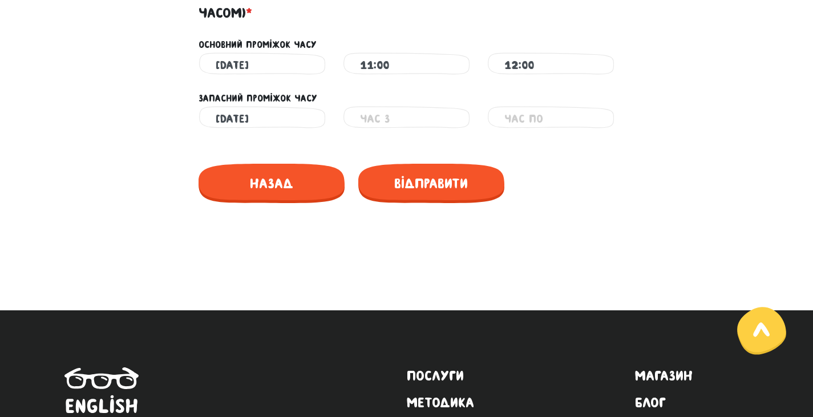
click at [354, 132] on div "Неправильний час" at bounding box center [406, 119] width 127 height 26
click at [375, 132] on input "text" at bounding box center [406, 119] width 93 height 26
type input "17:00"
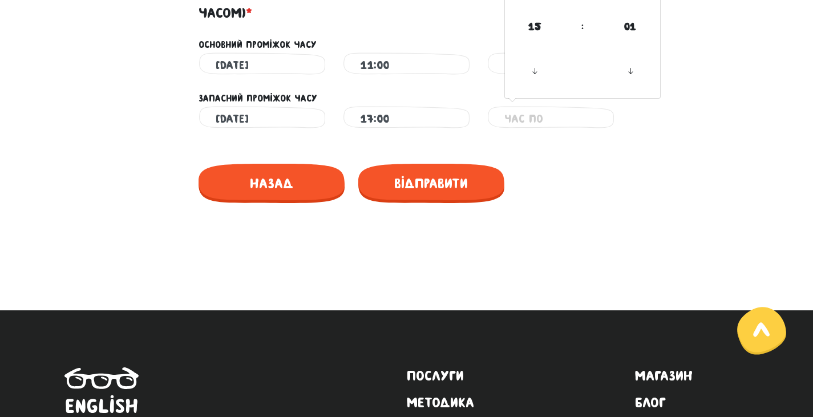
click at [536, 132] on input "text" at bounding box center [551, 119] width 93 height 26
type input "18:00"
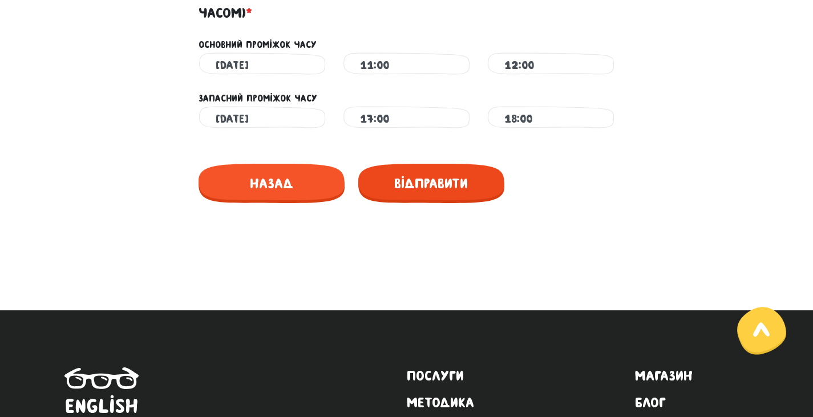
click at [432, 203] on span "Відправити" at bounding box center [431, 183] width 146 height 39
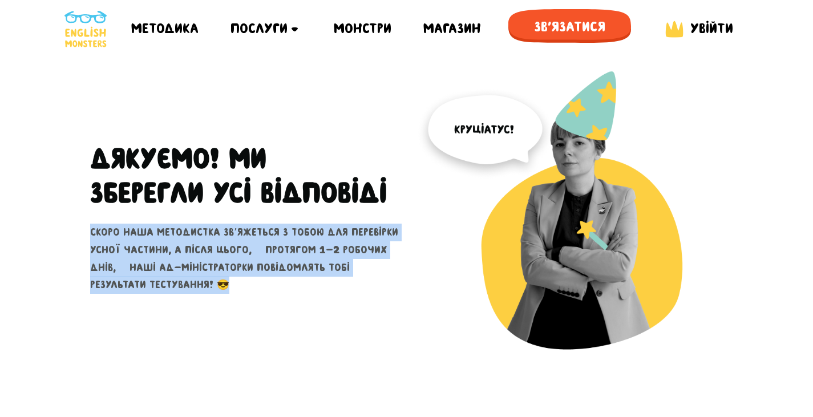
drag, startPoint x: 87, startPoint y: 242, endPoint x: 259, endPoint y: 354, distance: 205.5
click at [259, 354] on div "Дякуємо! ми зберегли Усі відповіді скоро наша методистка звʼяжеться з тобою для…" at bounding box center [244, 225] width 325 height 308
click at [252, 344] on div at bounding box center [252, 344] width 0 height 0
click at [245, 348] on div "Дякуємо! ми зберегли Усі відповіді скоро наша методистка звʼяжеться з тобою для…" at bounding box center [244, 225] width 325 height 308
drag, startPoint x: 245, startPoint y: 348, endPoint x: 49, endPoint y: 237, distance: 225.7
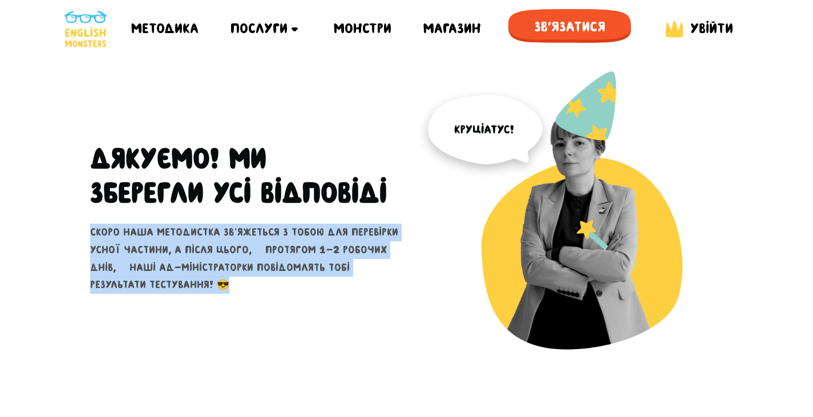
click at [49, 237] on main "Увага! При перезавантаженні цієї сторінки ваші відповіді зберігаються на деякий…" at bounding box center [406, 272] width 813 height 431
click at [41, 225] on div at bounding box center [41, 225] width 0 height 0
click at [230, 294] on p "скоро наша методистка звʼяжеться з тобою для перевірки усної частини, а після ц…" at bounding box center [244, 259] width 308 height 70
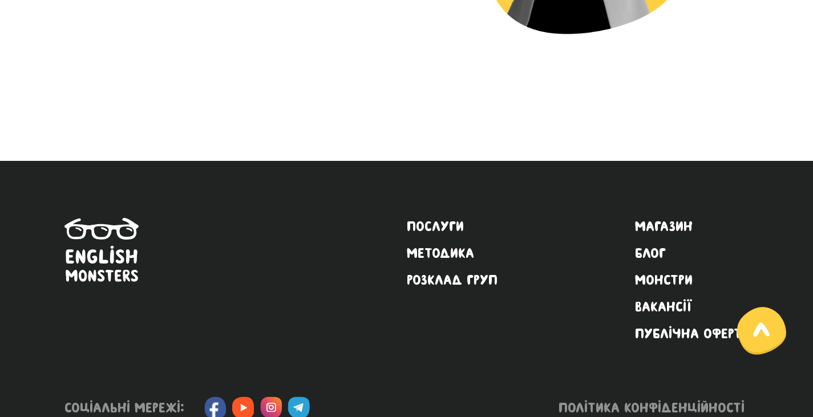
scroll to position [385, 0]
